Goal: Navigation & Orientation: Understand site structure

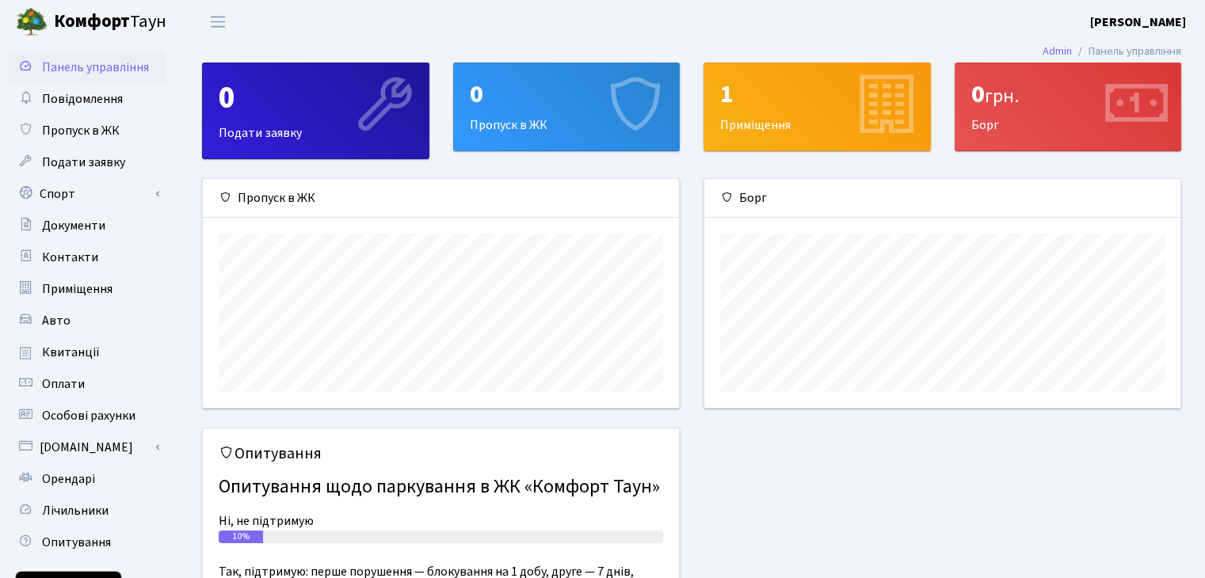
scroll to position [228, 475]
click at [1018, 106] on span "грн." at bounding box center [1002, 96] width 34 height 28
click at [1033, 119] on div "0 грн. Борг" at bounding box center [1068, 106] width 226 height 87
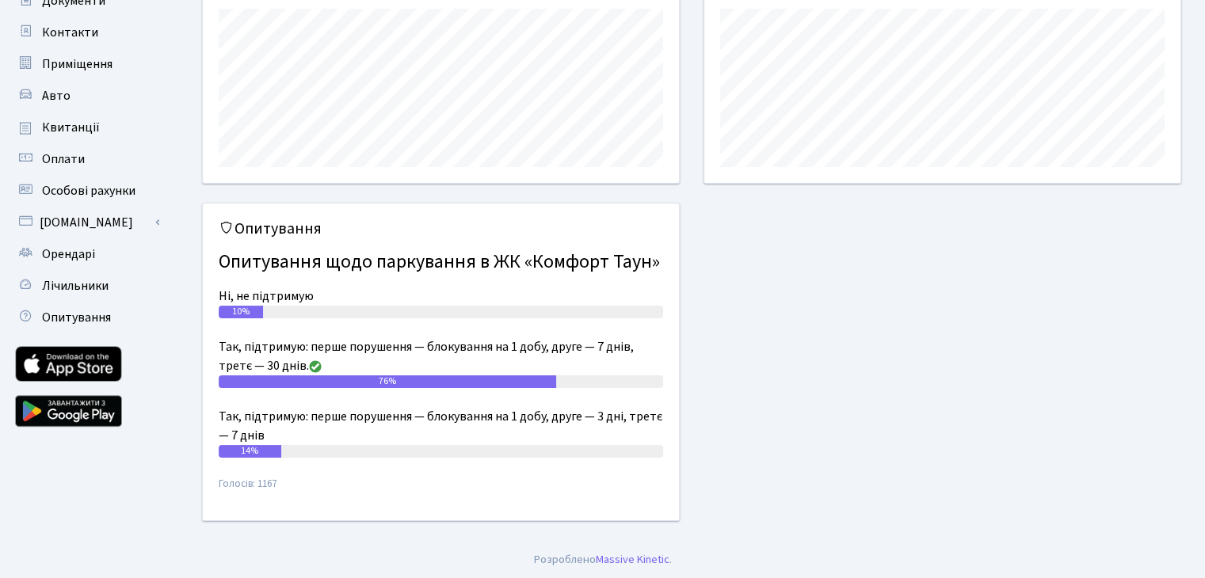
scroll to position [0, 0]
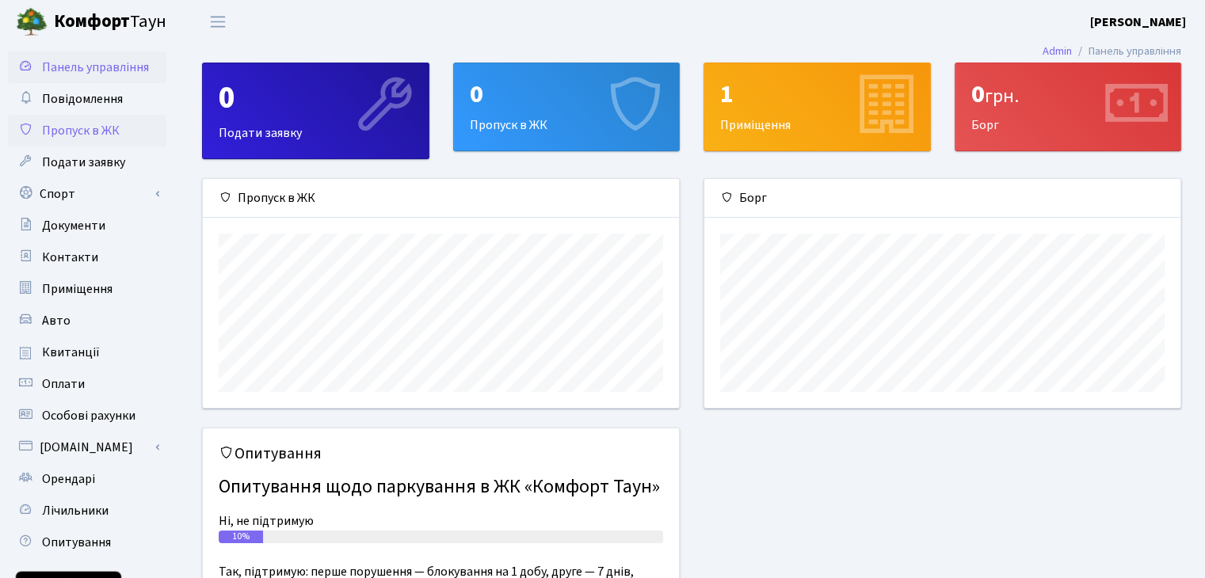
click at [98, 127] on span "Пропуск в ЖК" at bounding box center [81, 130] width 78 height 17
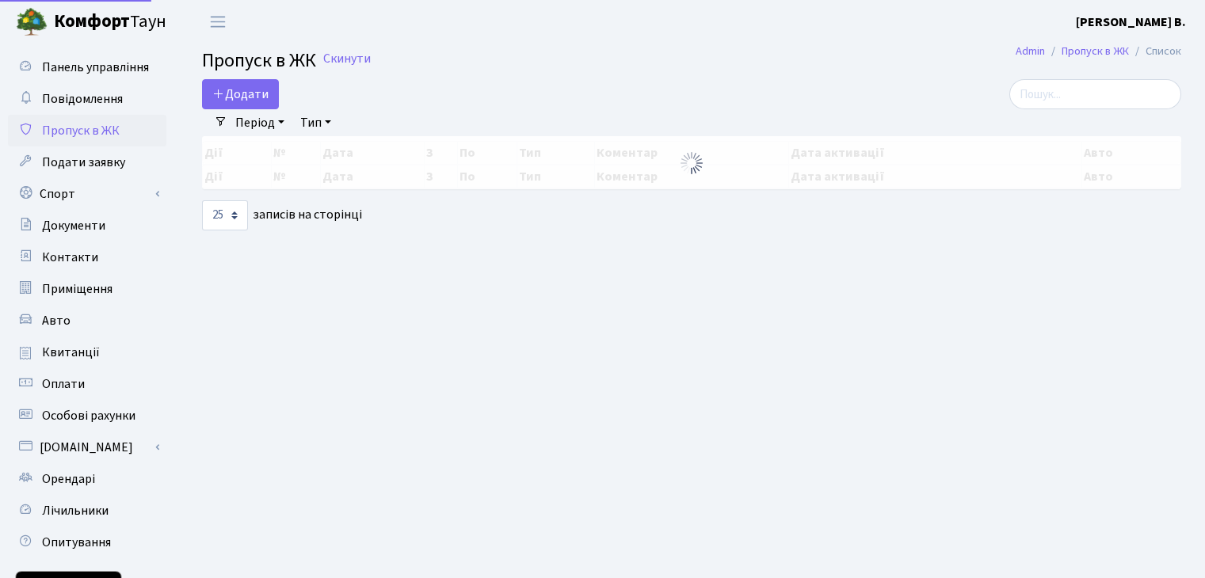
select select "25"
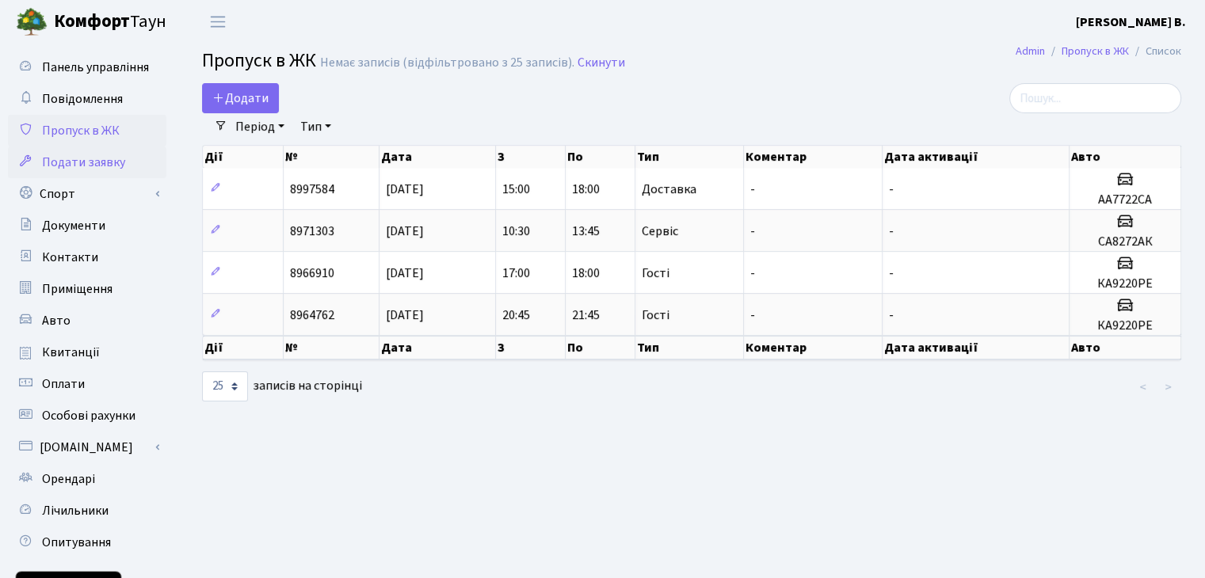
click at [101, 165] on span "Подати заявку" at bounding box center [83, 162] width 83 height 17
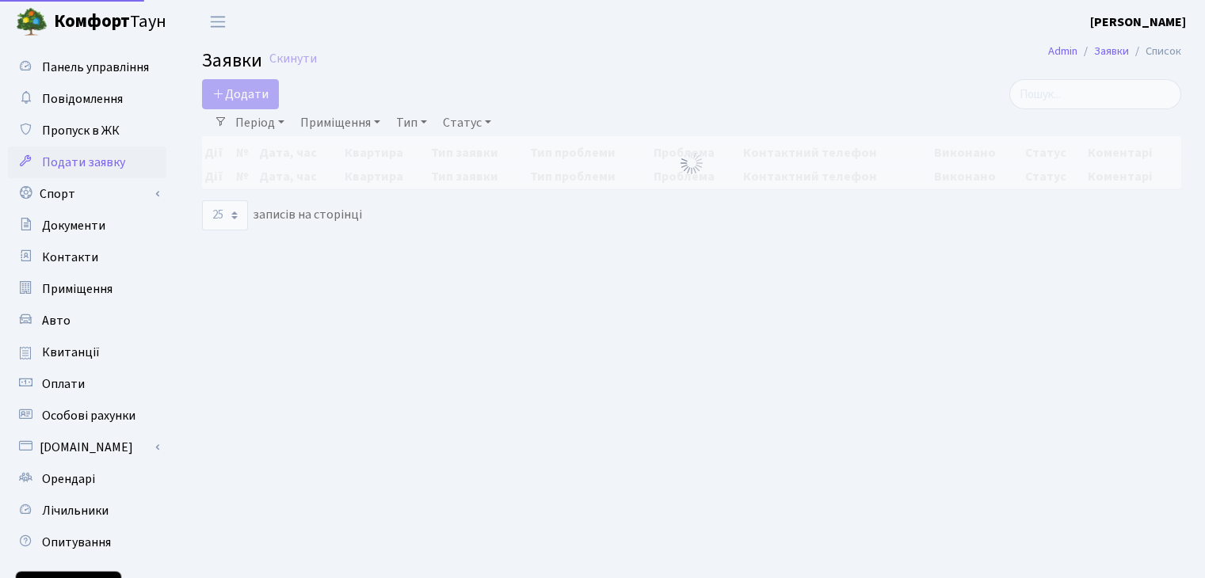
select select "25"
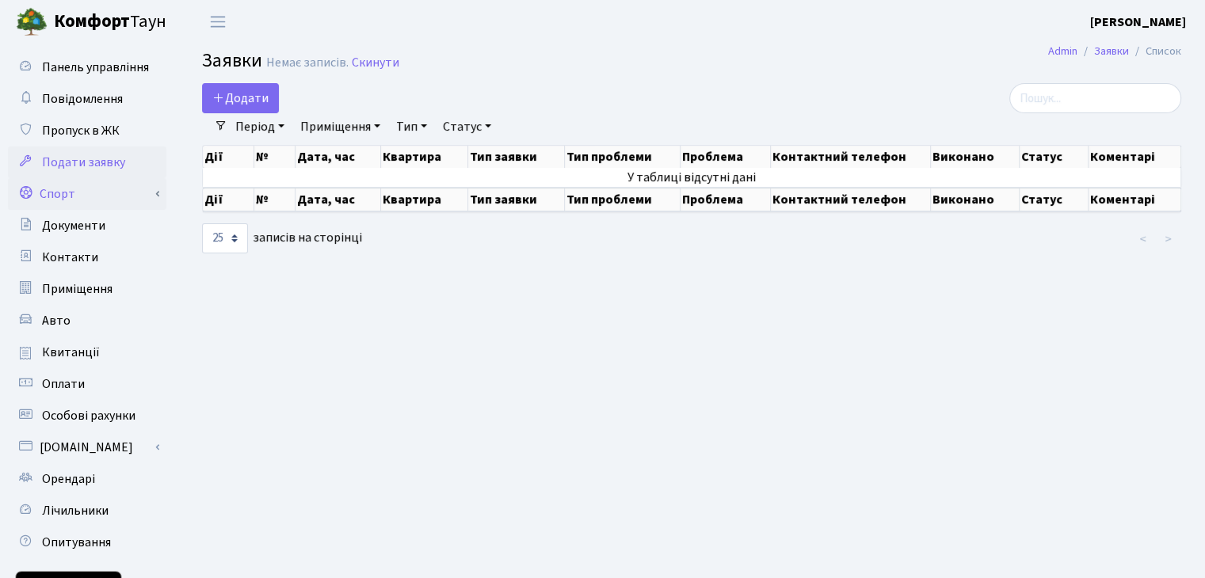
click at [72, 191] on link "Спорт" at bounding box center [87, 194] width 158 height 32
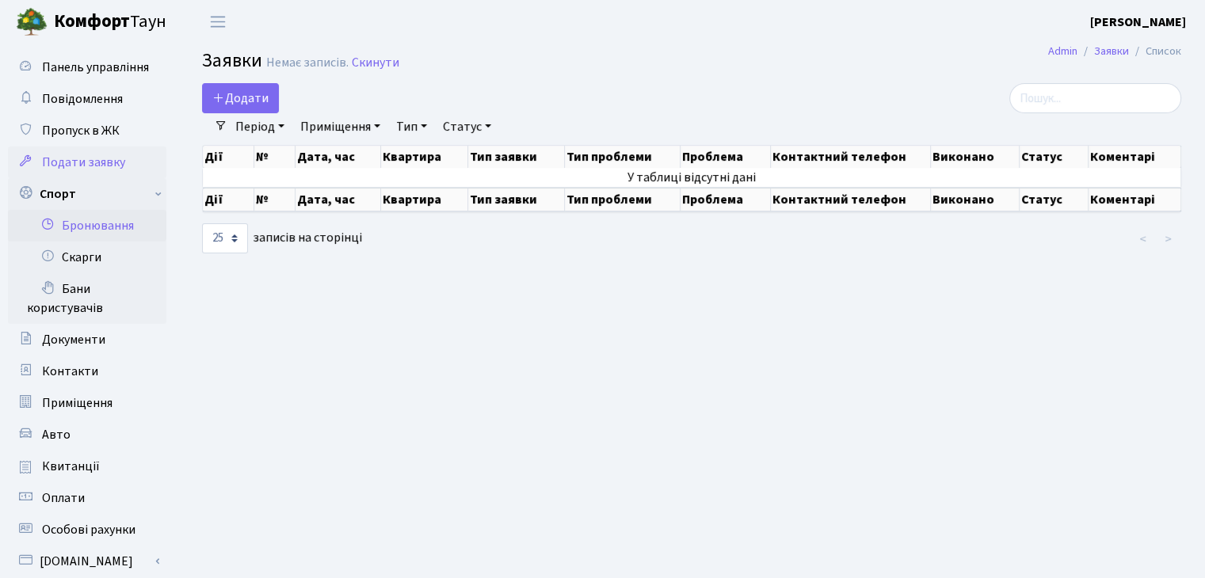
click at [84, 222] on link "Бронювання" at bounding box center [87, 226] width 158 height 32
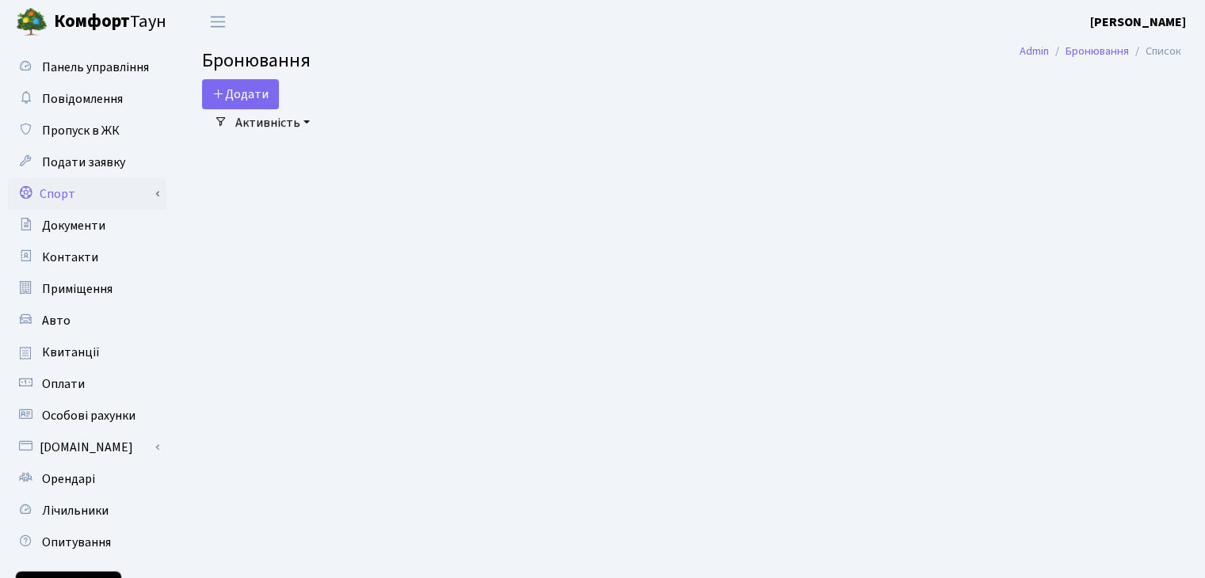
click at [84, 196] on link "Спорт" at bounding box center [87, 194] width 158 height 32
select select "25"
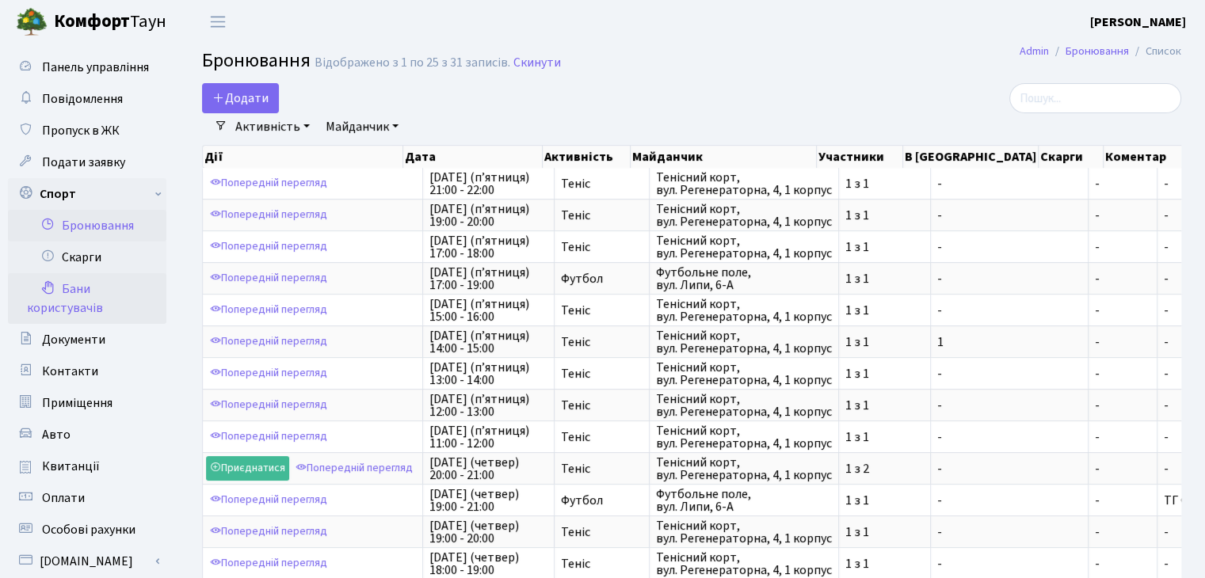
click at [96, 286] on link "Бани користувачів" at bounding box center [87, 298] width 158 height 51
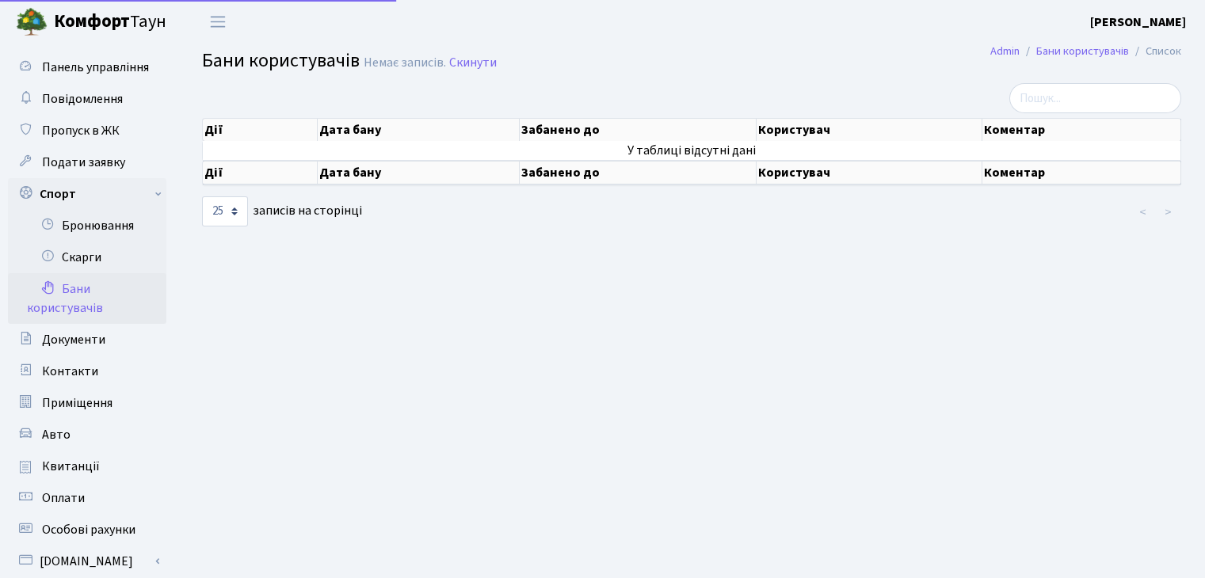
select select "25"
click at [96, 251] on link "Скарги" at bounding box center [87, 258] width 158 height 32
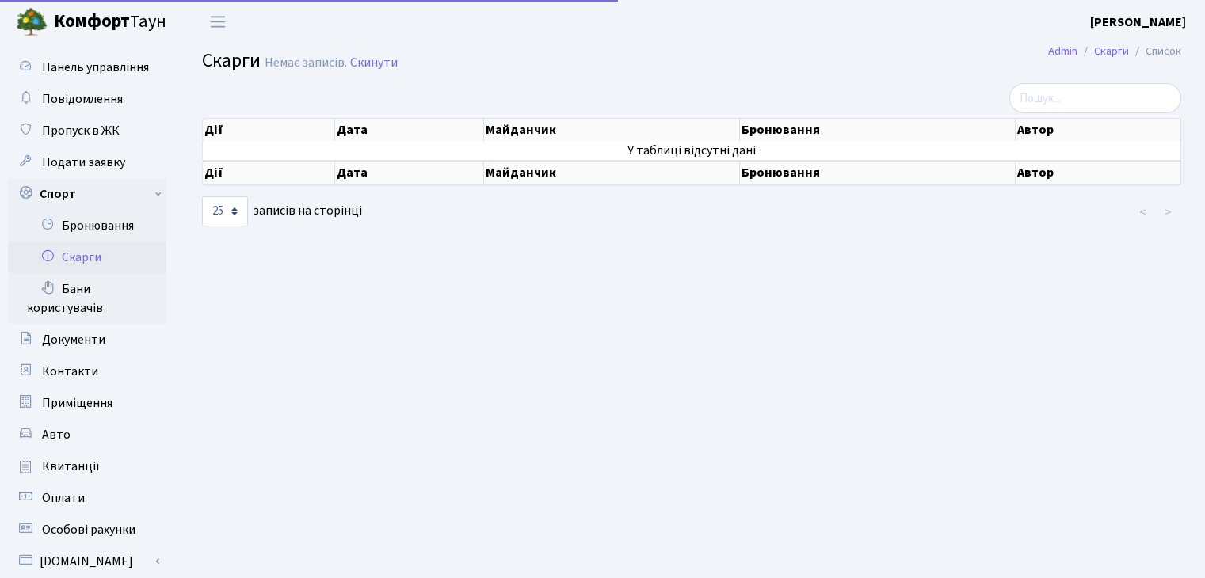
select select "25"
click at [96, 218] on link "Бронювання" at bounding box center [87, 226] width 158 height 32
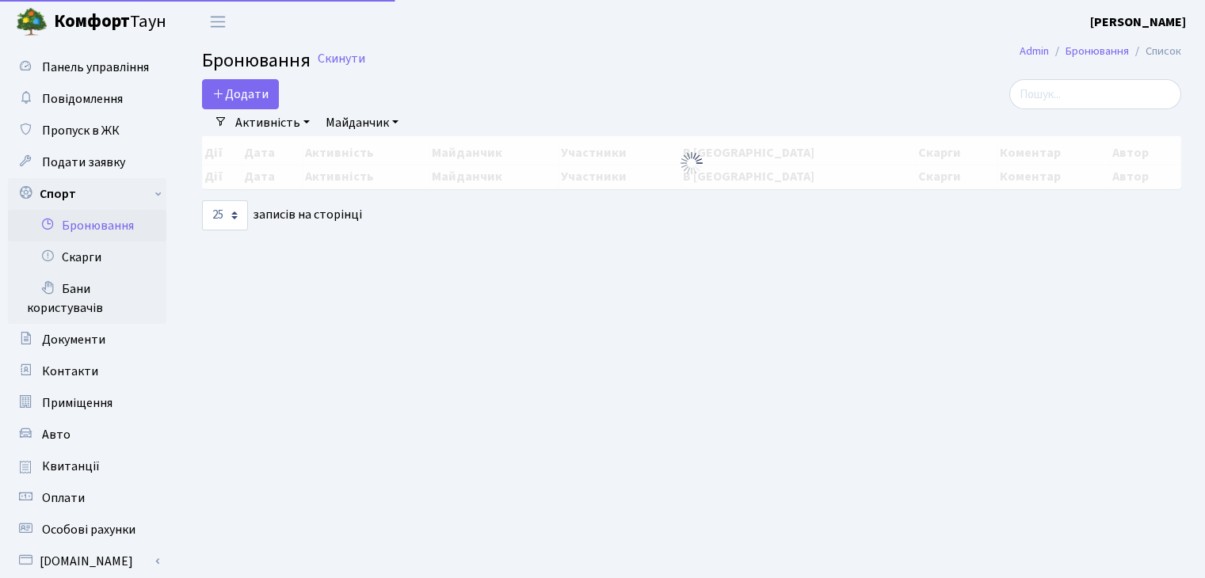
select select "25"
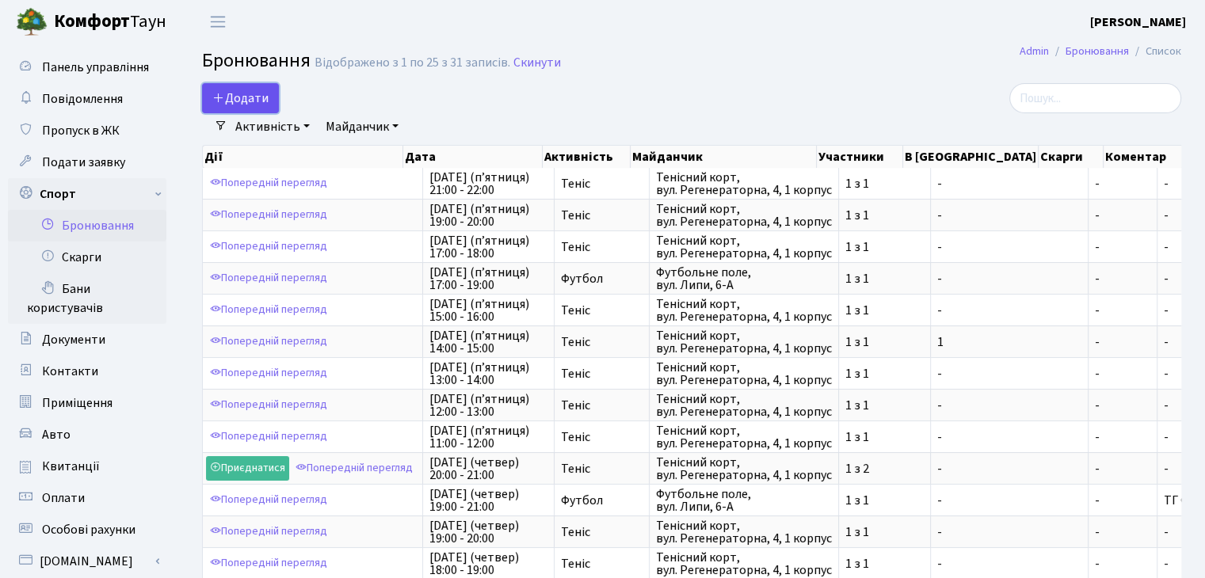
click at [257, 92] on button "Додати" at bounding box center [240, 98] width 77 height 30
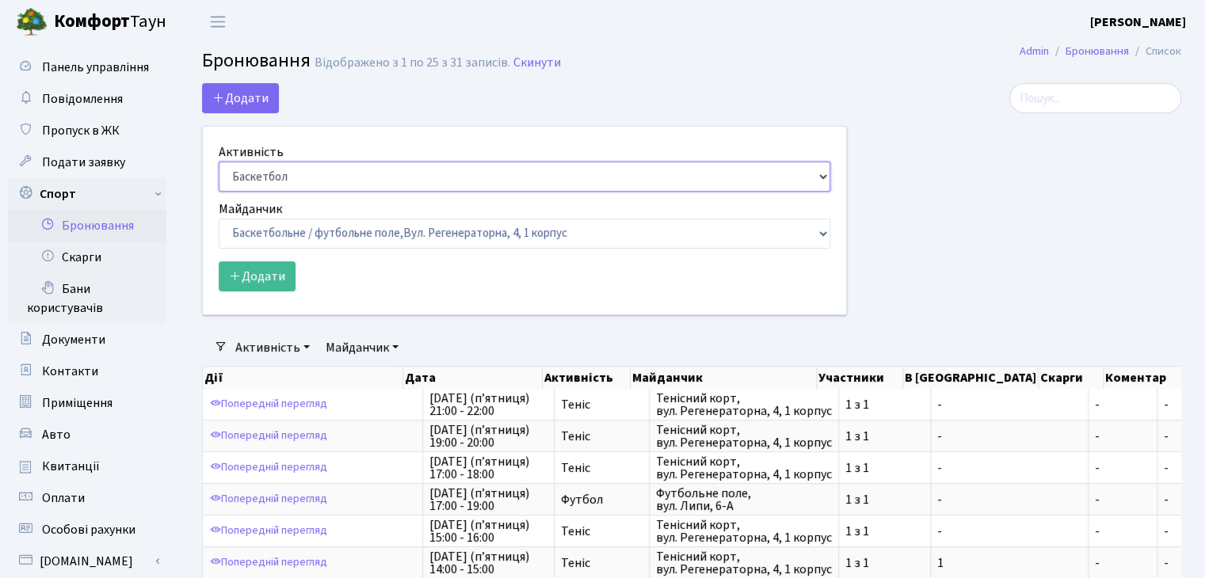
click at [436, 175] on select "Баскетбол Волейбол Йога Катання на роликах Настільний теніс Теніс Футбол Фітнес" at bounding box center [524, 177] width 611 height 30
click at [91, 339] on span "Документи" at bounding box center [73, 339] width 63 height 17
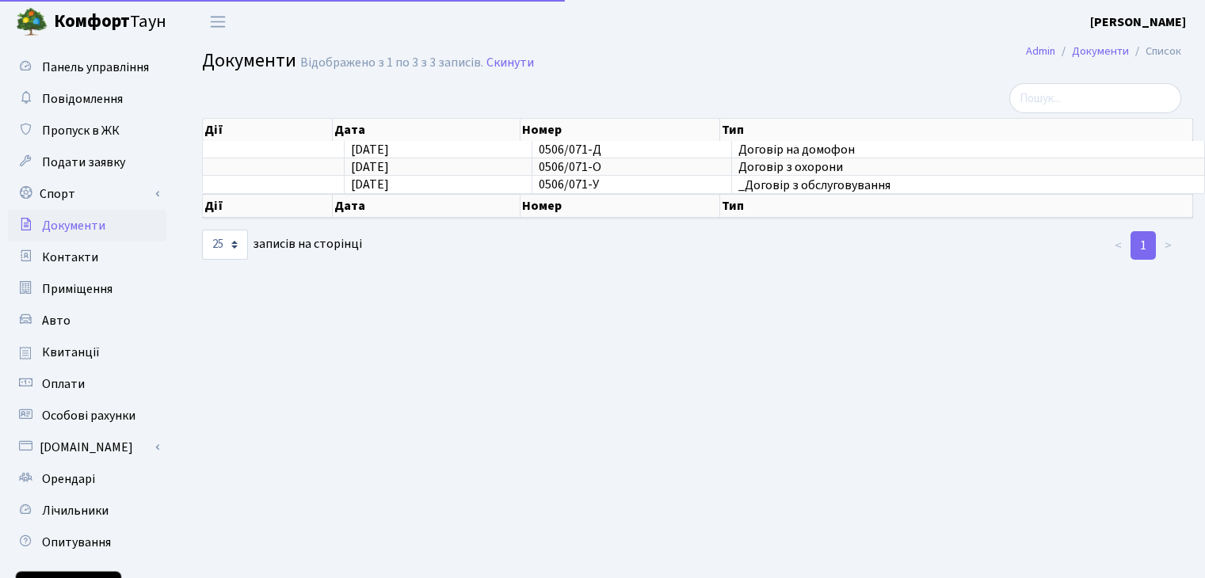
select select "25"
click at [90, 362] on link "Квитанції" at bounding box center [87, 353] width 158 height 32
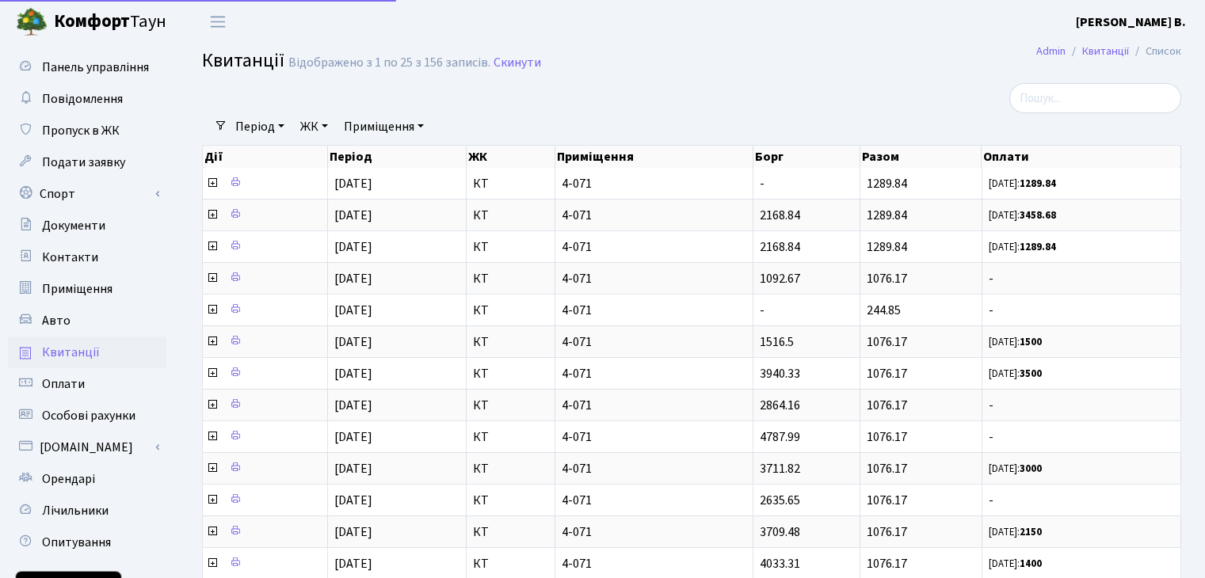
select select "25"
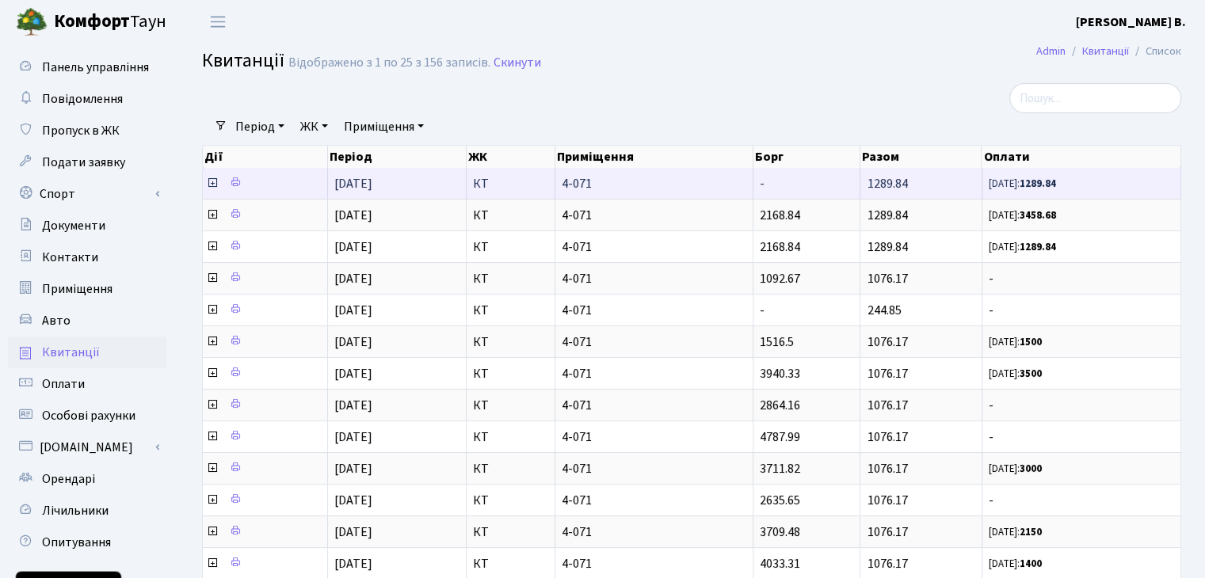
click at [213, 180] on icon at bounding box center [212, 183] width 13 height 13
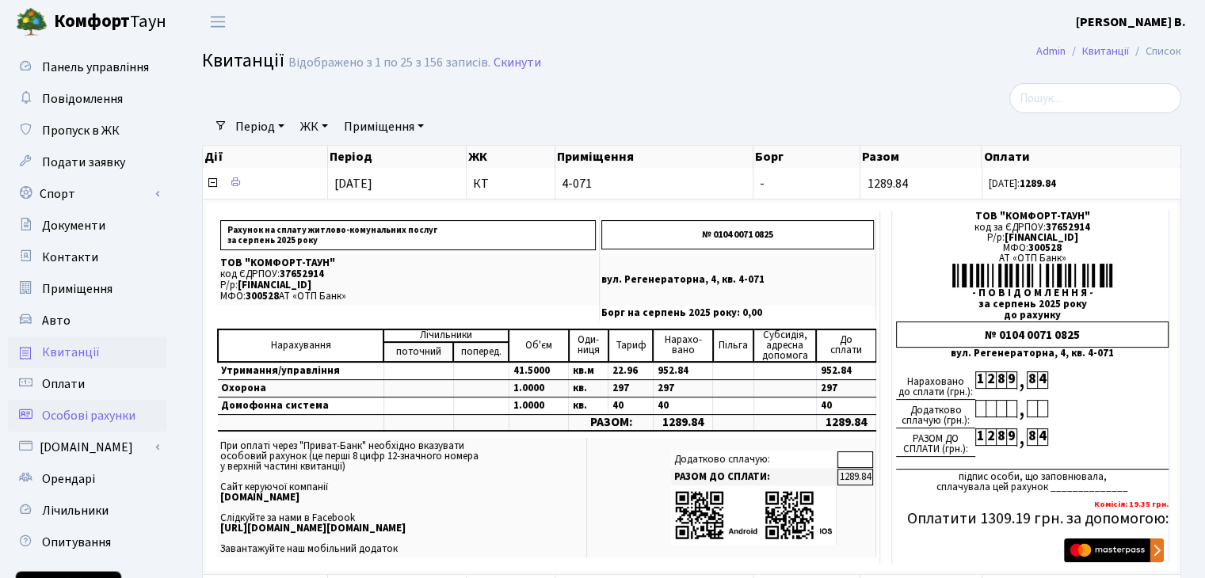
click at [55, 416] on span "Особові рахунки" at bounding box center [88, 415] width 93 height 17
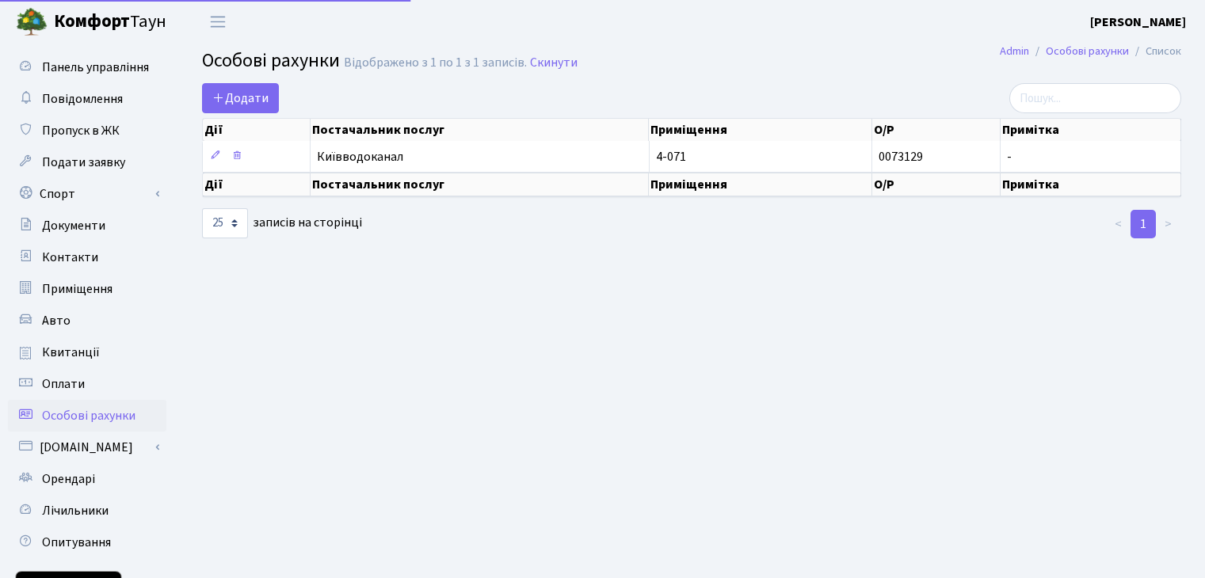
select select "25"
